Goal: Obtain resource: Download file/media

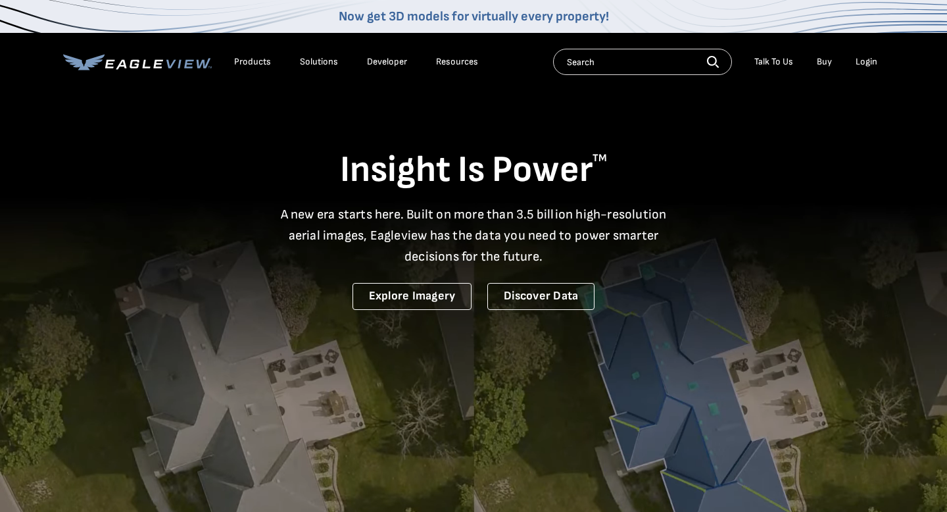
click at [859, 62] on div "Login" at bounding box center [867, 62] width 22 height 12
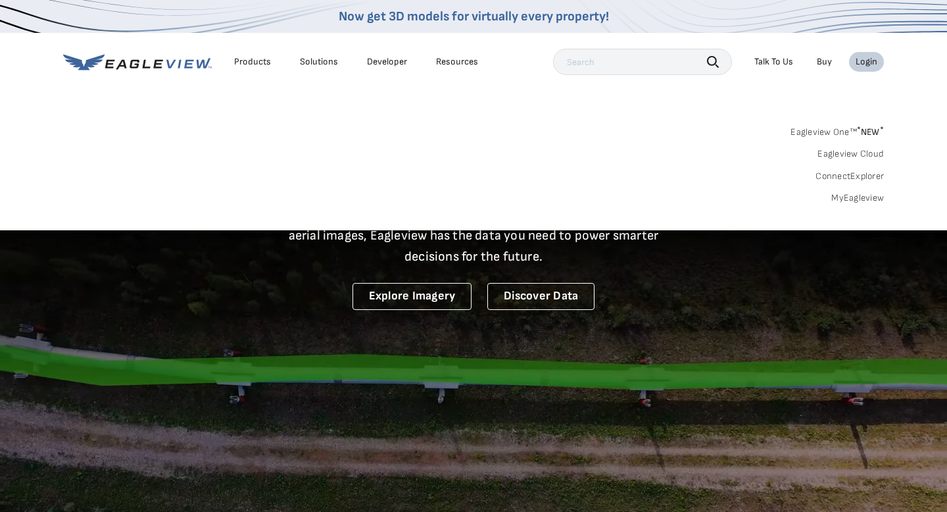
click at [871, 65] on div "Login" at bounding box center [867, 62] width 22 height 12
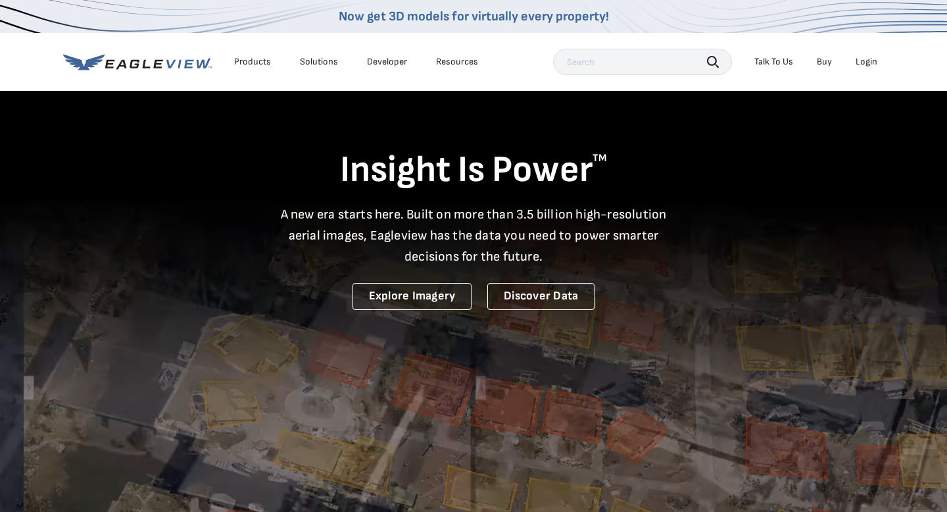
click at [863, 64] on div "Login" at bounding box center [867, 62] width 22 height 12
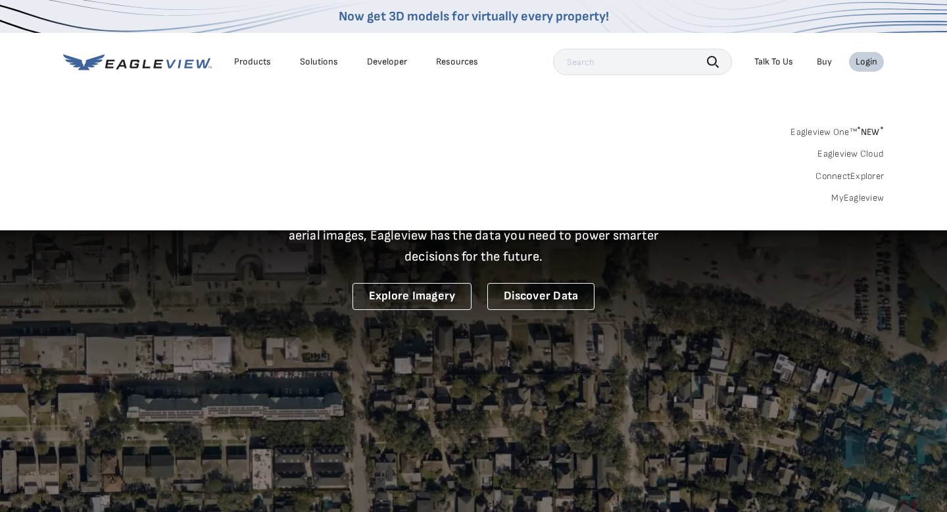
click at [868, 199] on link "MyEagleview" at bounding box center [858, 198] width 53 height 12
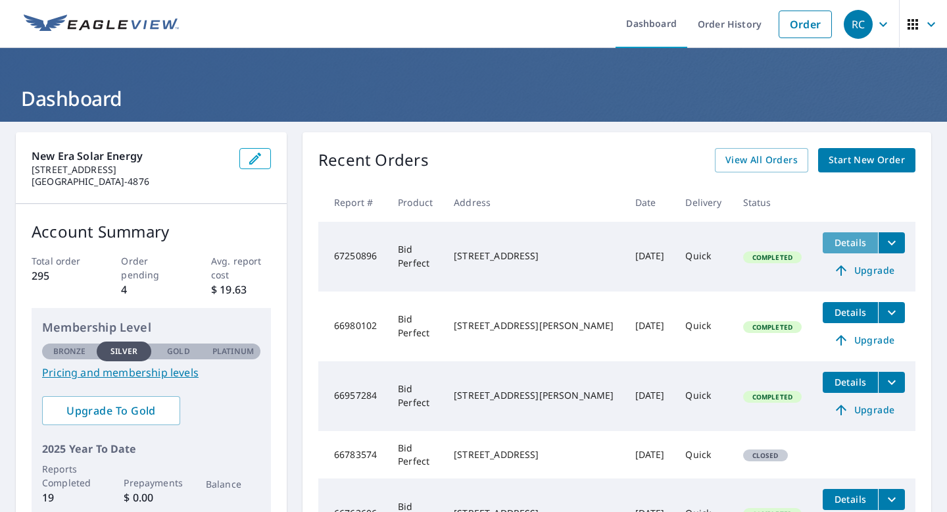
click at [859, 246] on span "Details" at bounding box center [850, 242] width 39 height 12
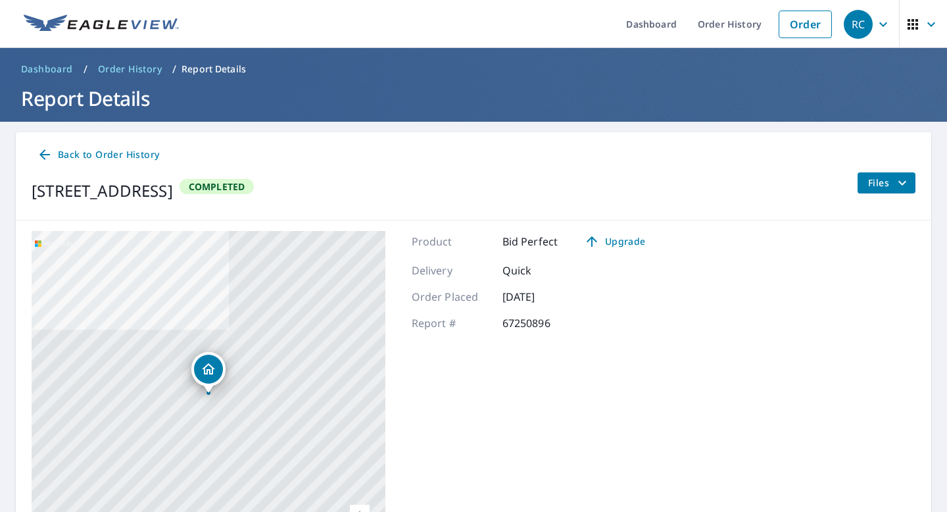
scroll to position [102, 0]
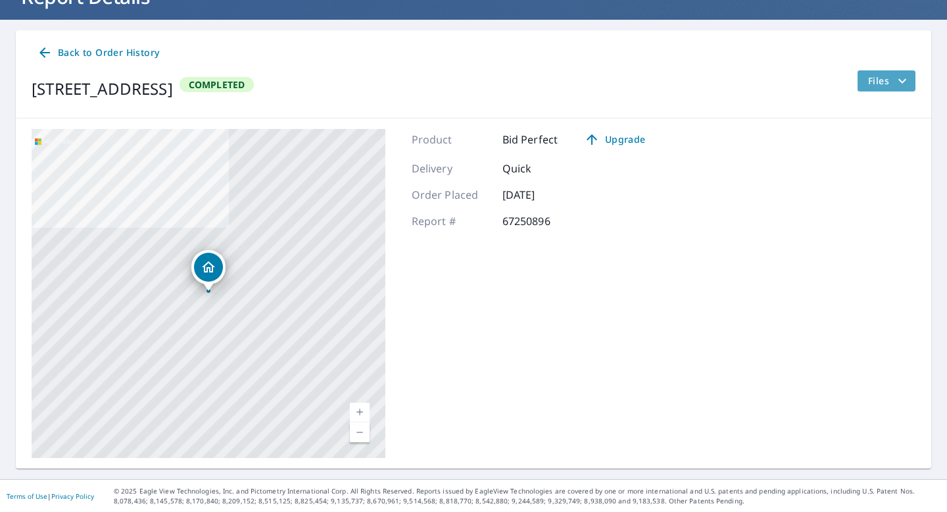
click at [887, 77] on span "Files" at bounding box center [889, 81] width 42 height 16
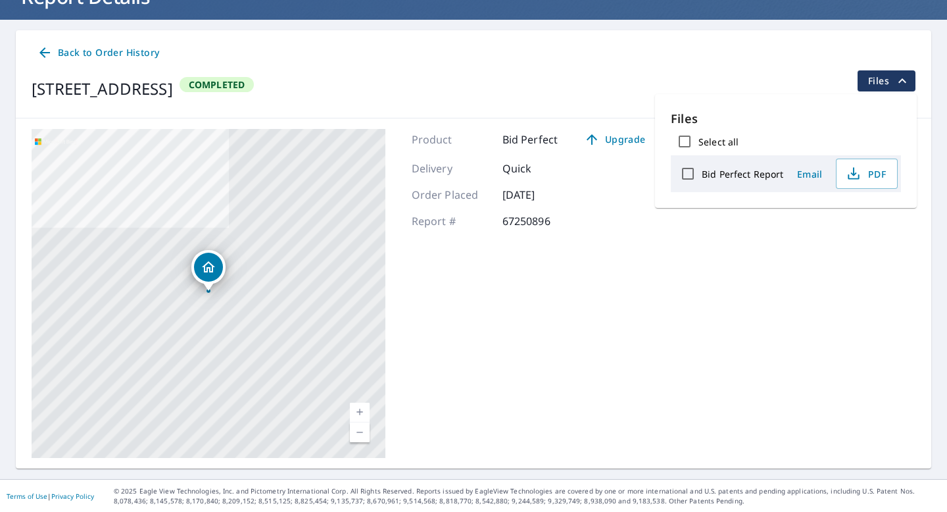
click at [775, 124] on p "Files" at bounding box center [786, 119] width 230 height 18
click at [54, 55] on span "Back to Order History" at bounding box center [98, 53] width 122 height 16
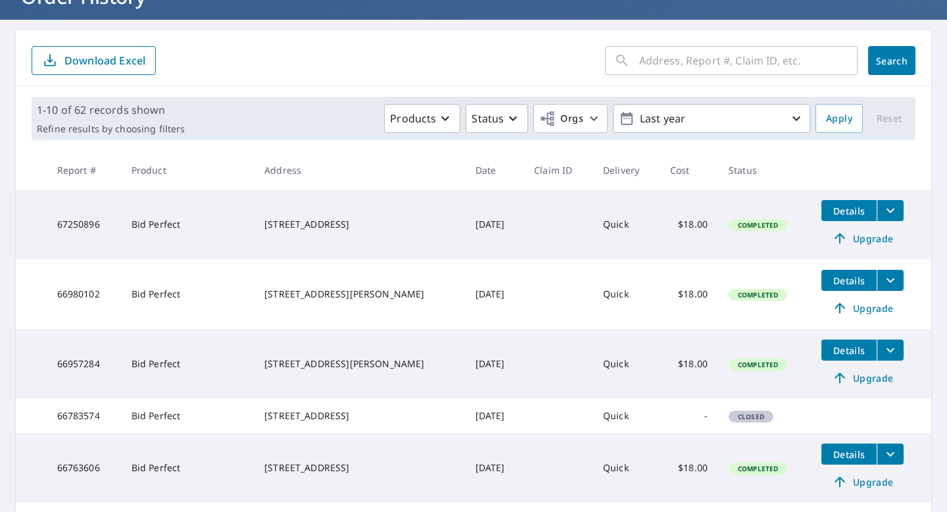
click at [250, 224] on td "Bid Perfect" at bounding box center [187, 224] width 133 height 70
click at [889, 211] on icon "filesDropdownBtn-67250896" at bounding box center [891, 211] width 8 height 5
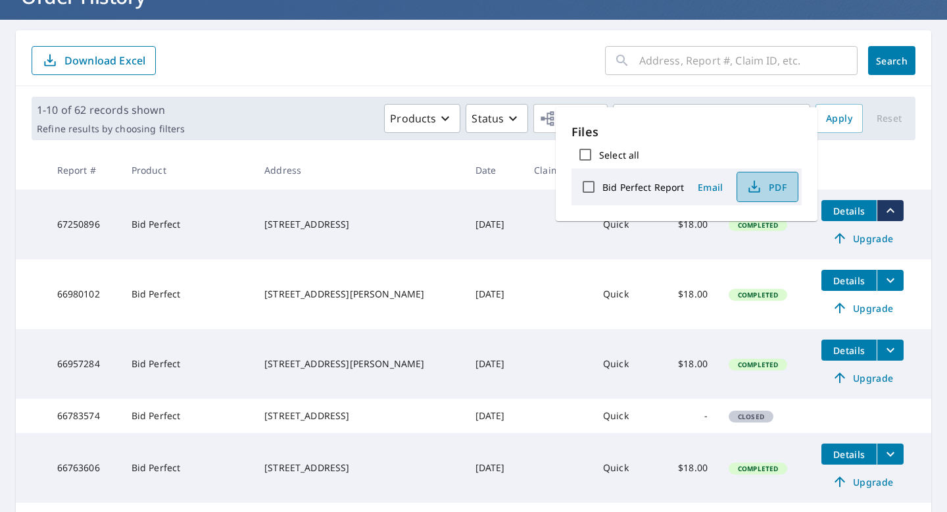
click at [767, 186] on span "PDF" at bounding box center [766, 187] width 42 height 16
